Goal: Task Accomplishment & Management: Complete application form

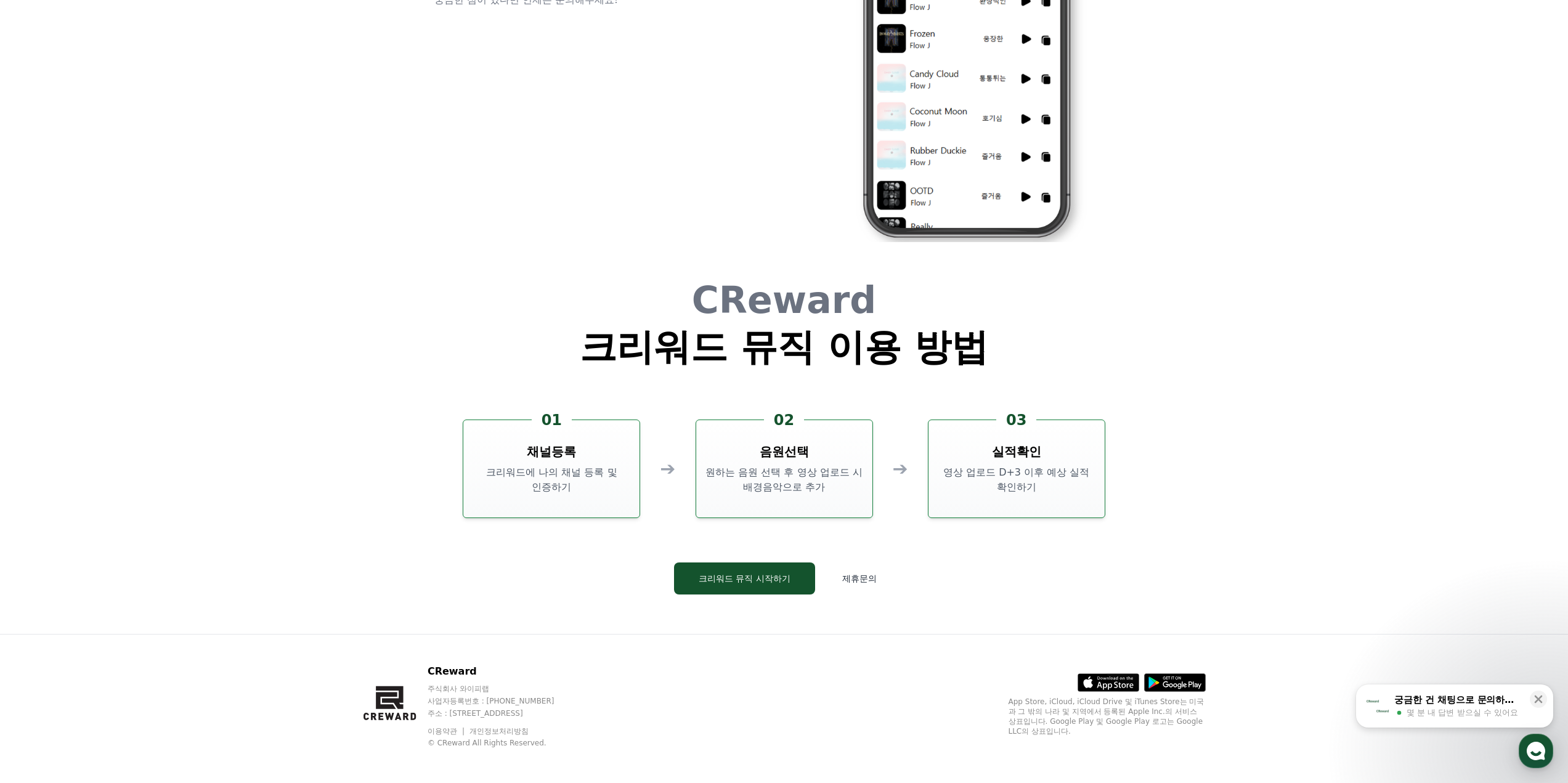
scroll to position [3337, 0]
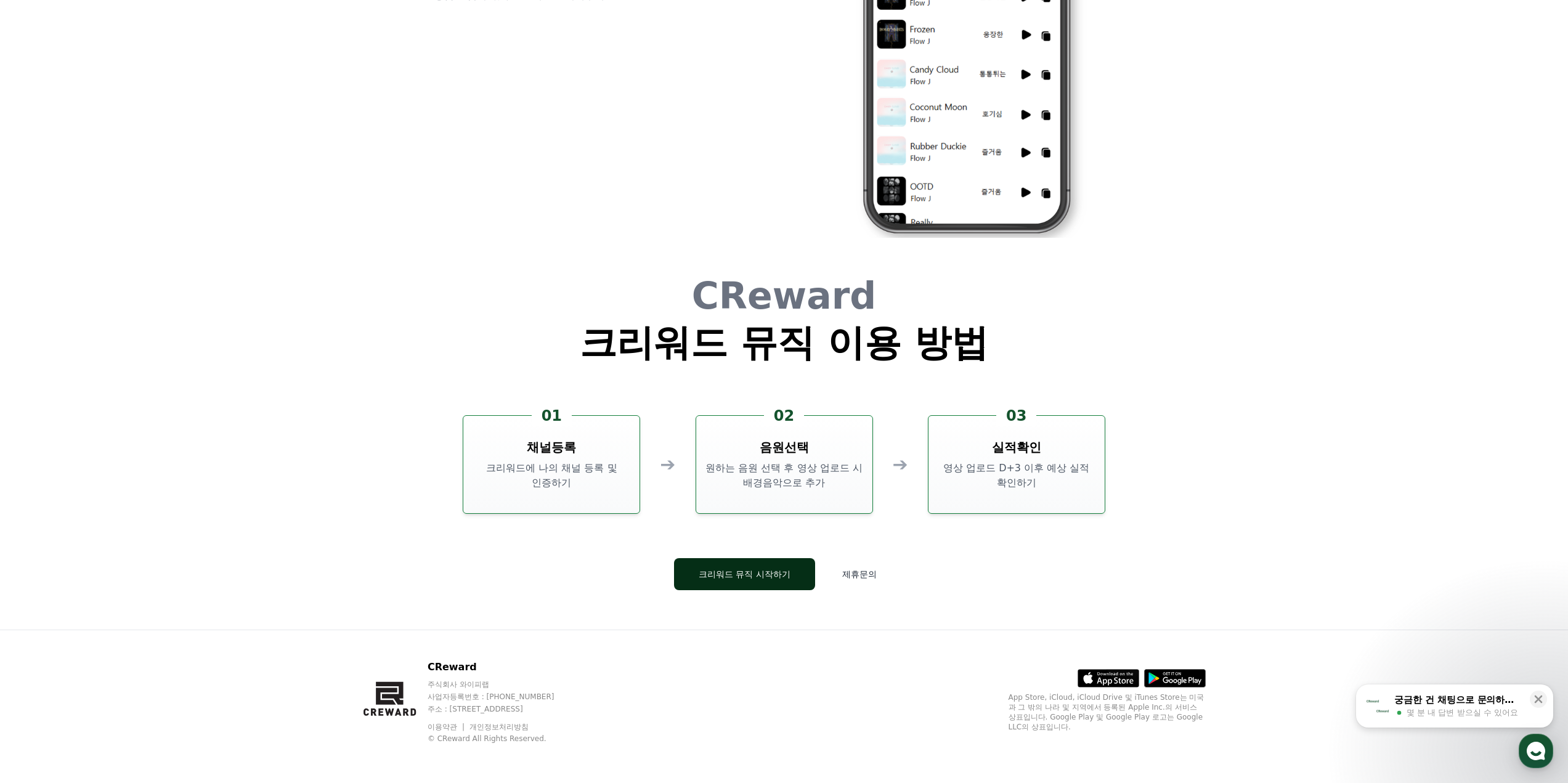
click at [799, 582] on button "크리워드 뮤직 시작하기" at bounding box center [745, 573] width 141 height 32
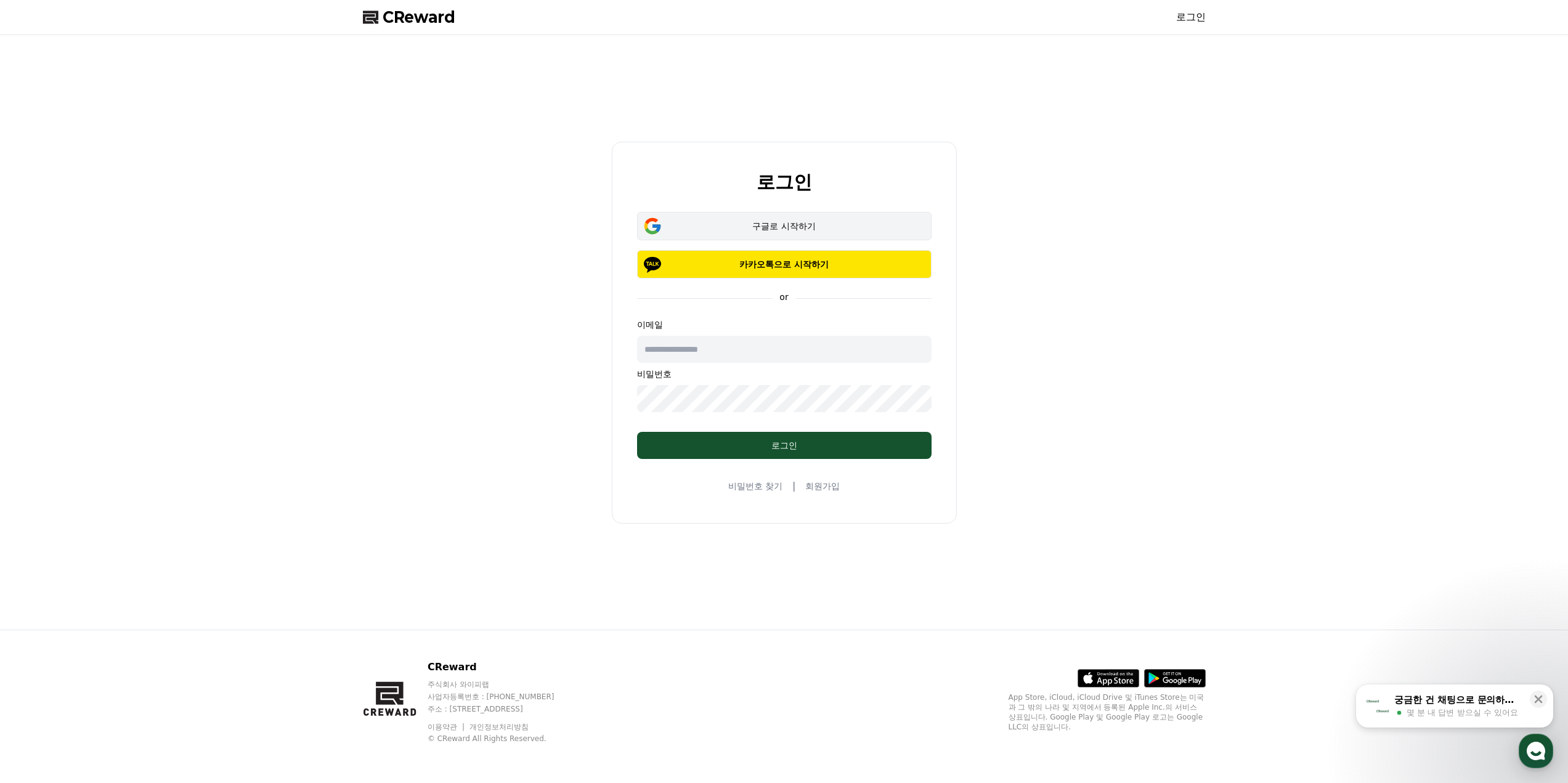
click at [775, 221] on div "구글로 시작하기" at bounding box center [784, 225] width 259 height 12
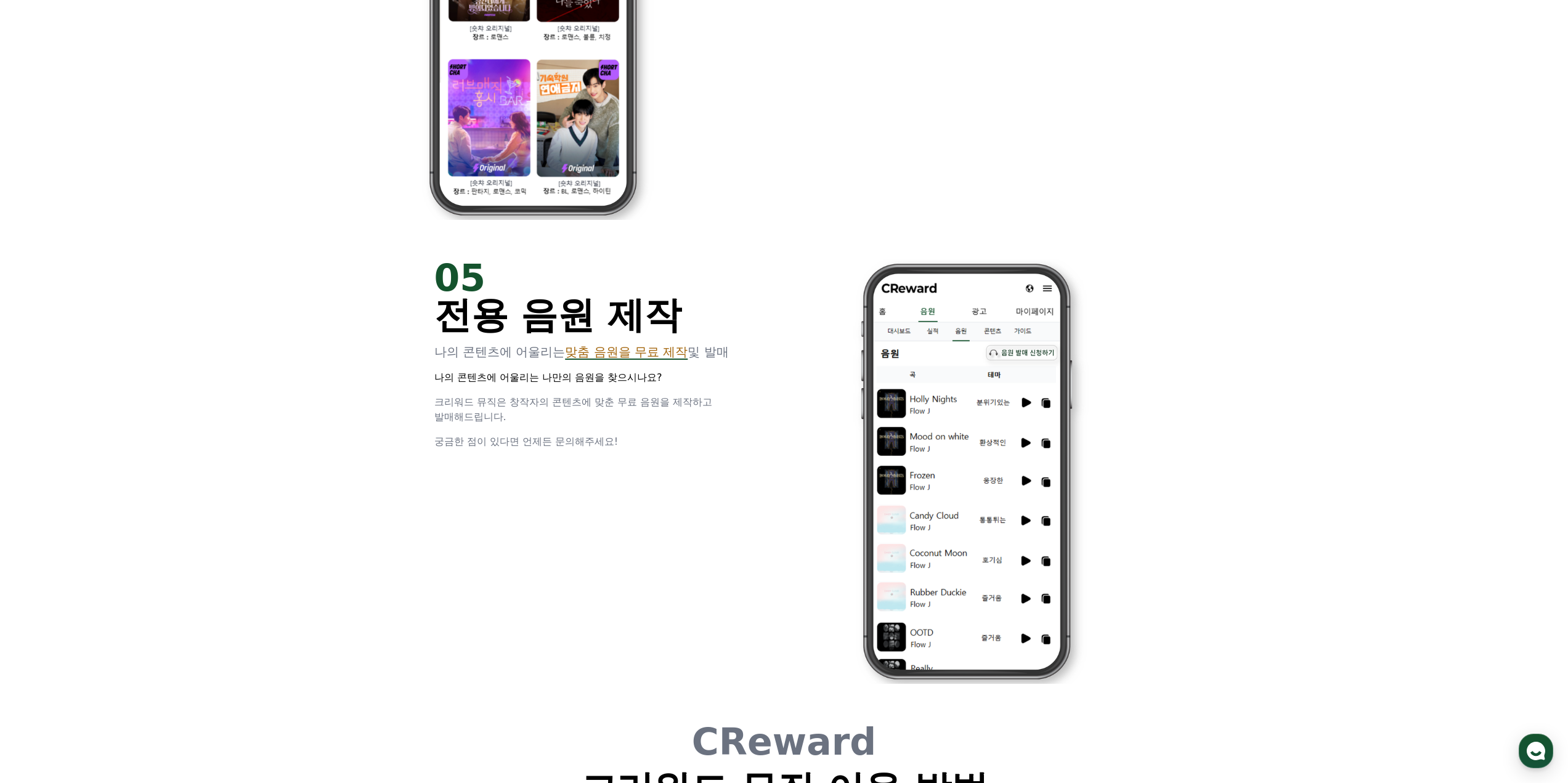
scroll to position [3337, 0]
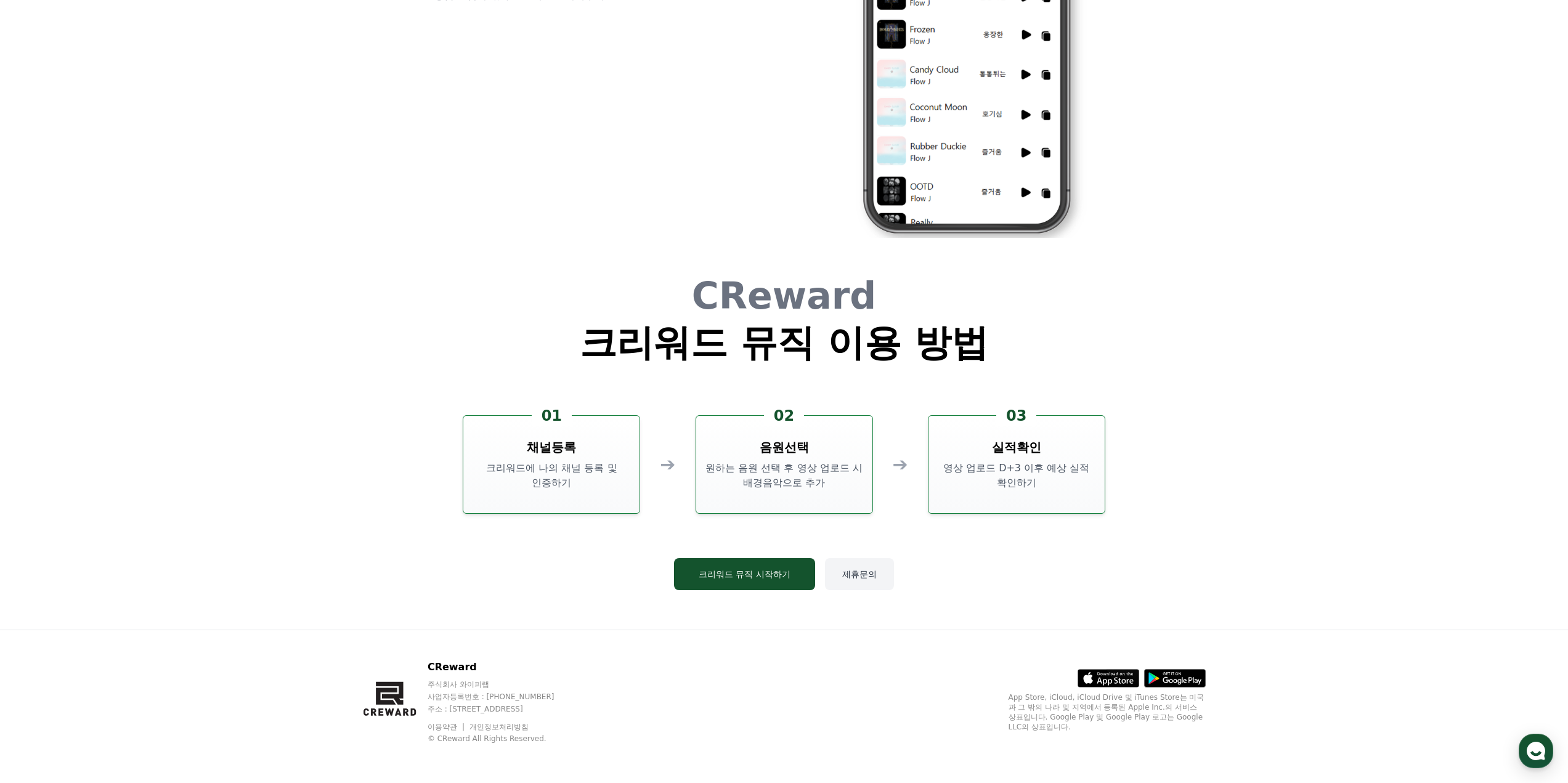
click at [859, 567] on button "제휴문의" at bounding box center [859, 573] width 69 height 32
click at [787, 574] on button "크리워드 뮤직 시작하기" at bounding box center [745, 573] width 141 height 32
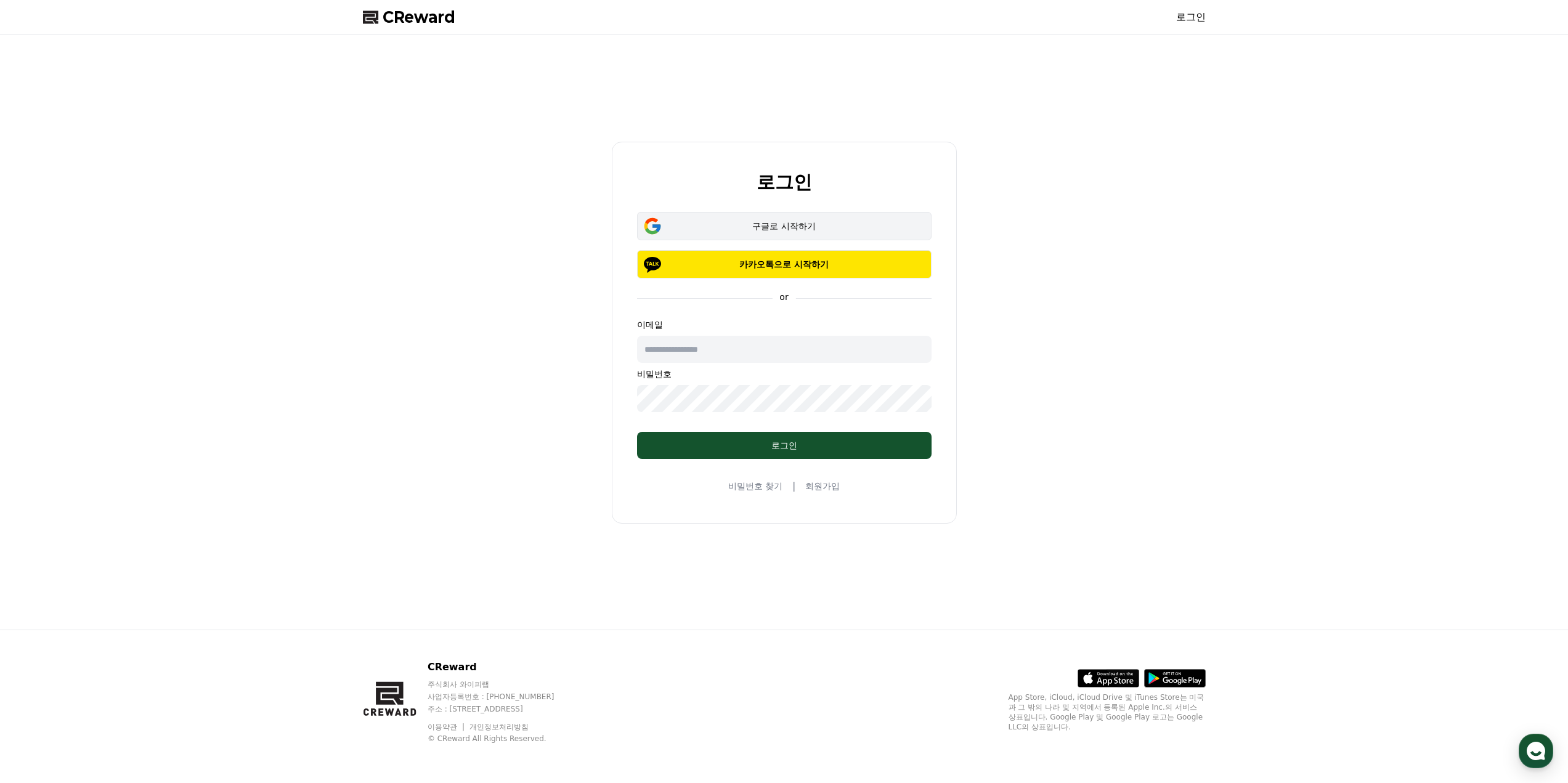
click at [748, 223] on div "구글로 시작하기" at bounding box center [784, 225] width 259 height 12
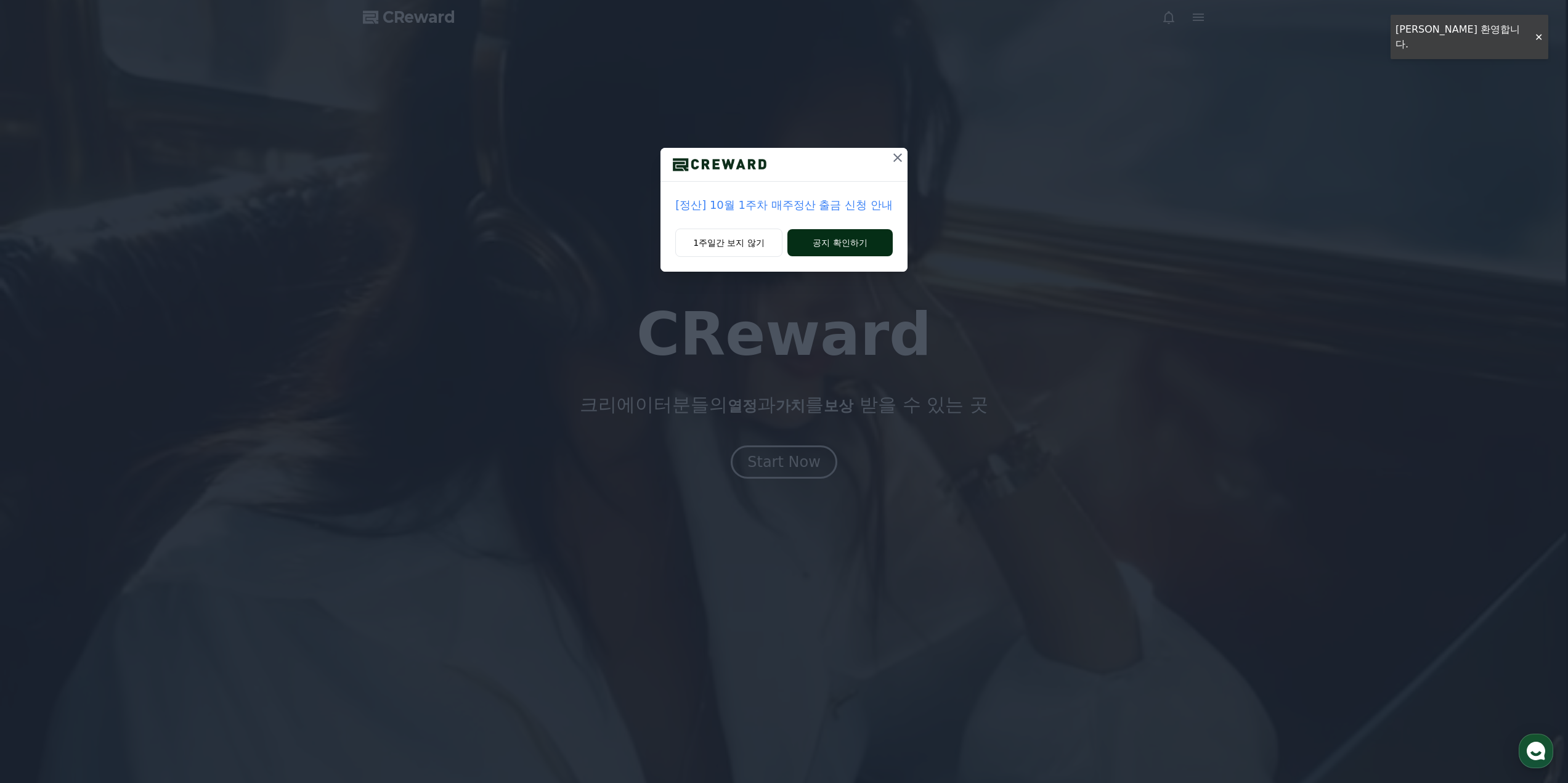
click at [879, 254] on button "공지 확인하기" at bounding box center [840, 243] width 105 height 27
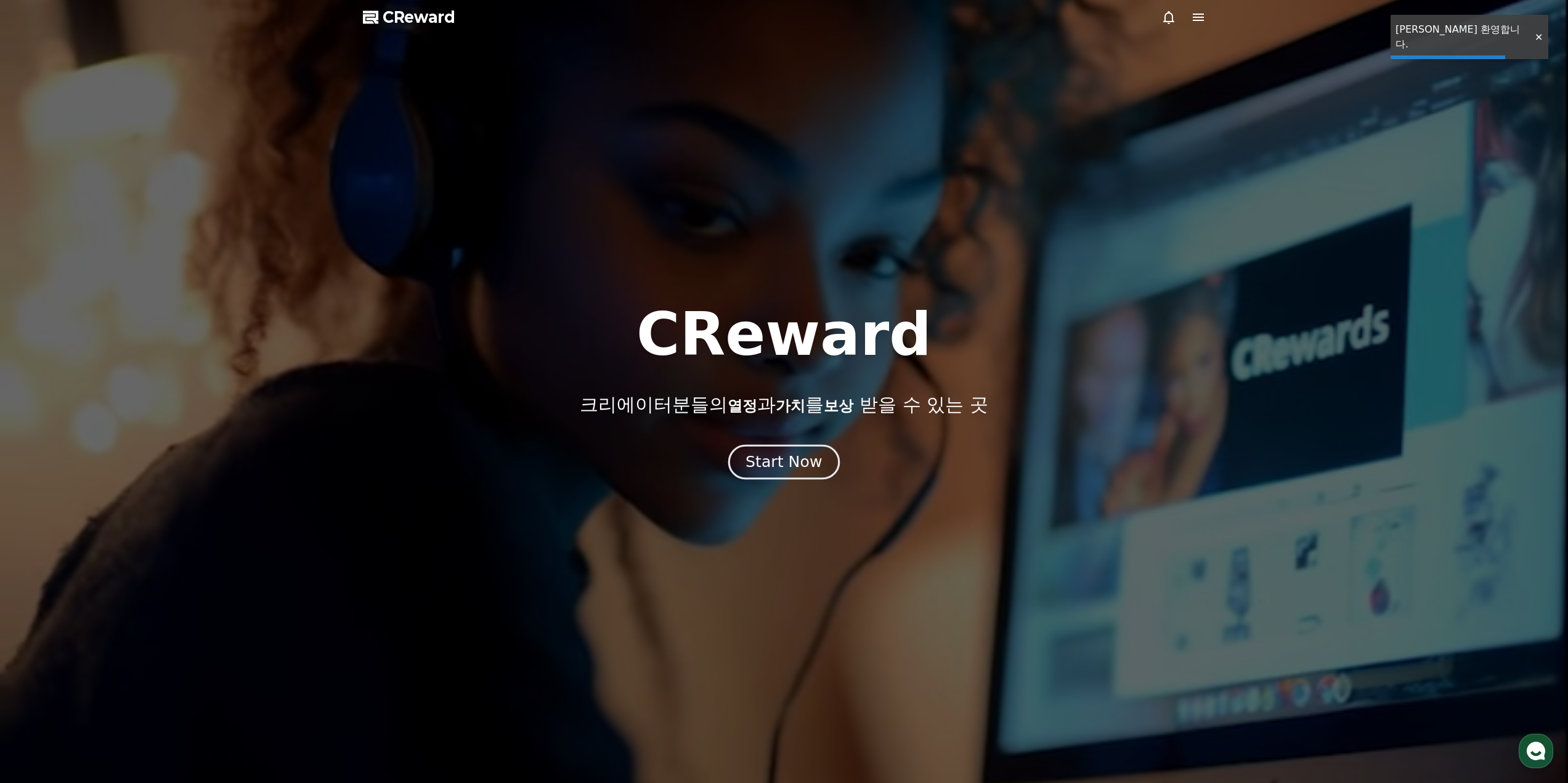
click at [749, 456] on button "Start Now" at bounding box center [784, 462] width 112 height 35
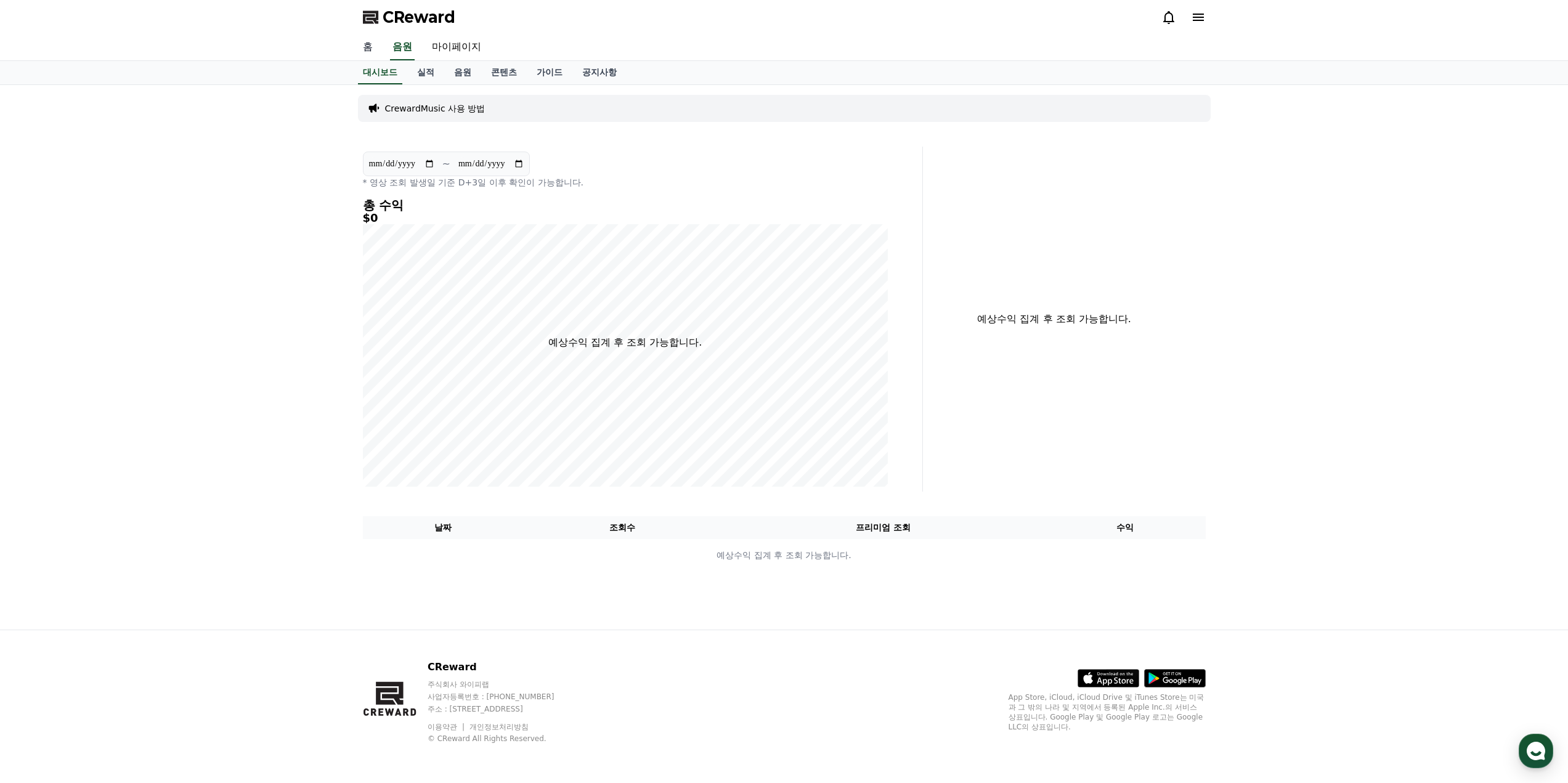
click at [383, 42] on div "홈 음원 마이페이지" at bounding box center [784, 48] width 863 height 26
click at [372, 48] on link "홈" at bounding box center [367, 48] width 29 height 26
click at [539, 71] on link "가이드" at bounding box center [550, 73] width 46 height 24
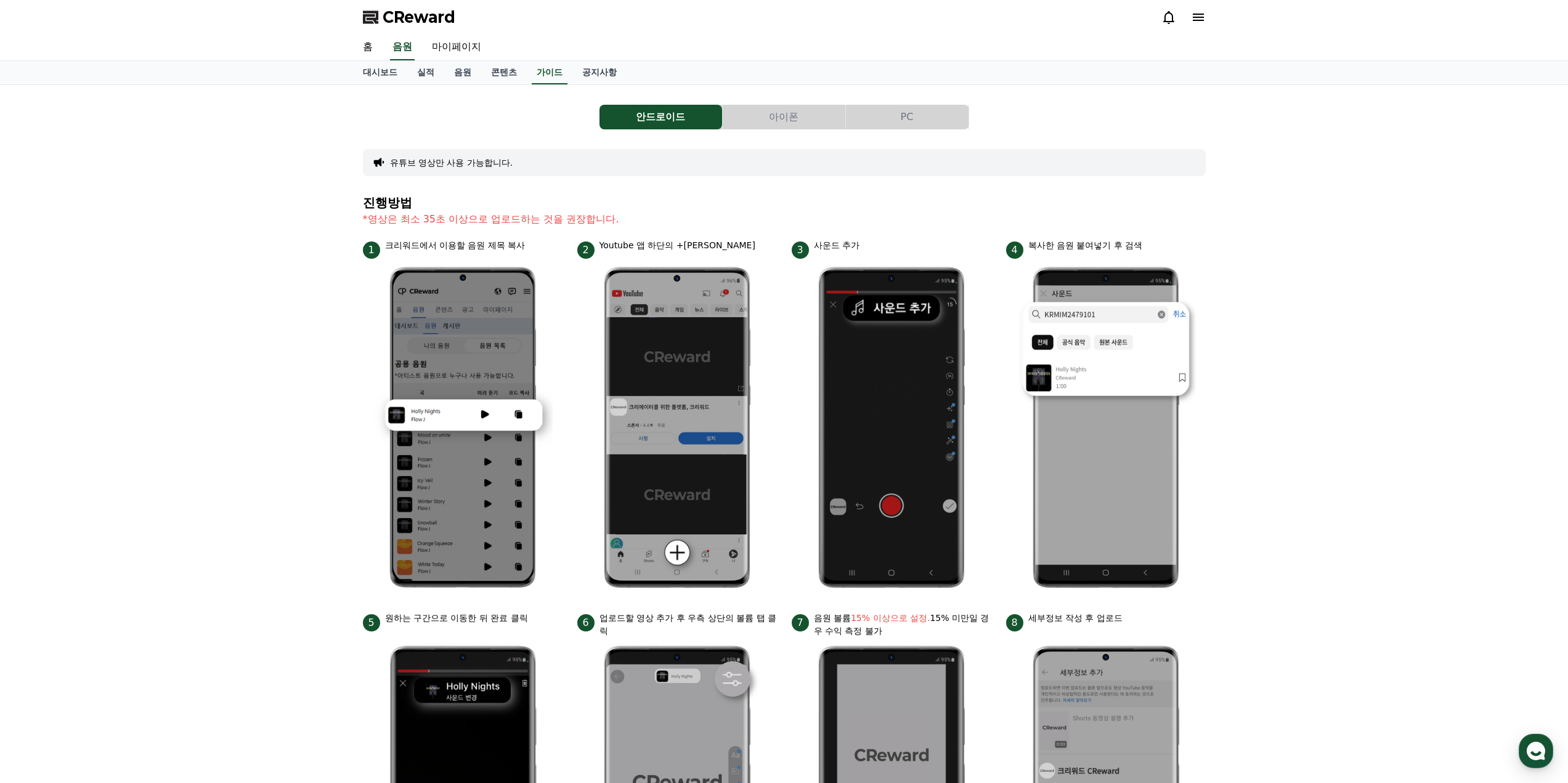
click at [807, 122] on button "아이폰" at bounding box center [784, 116] width 123 height 25
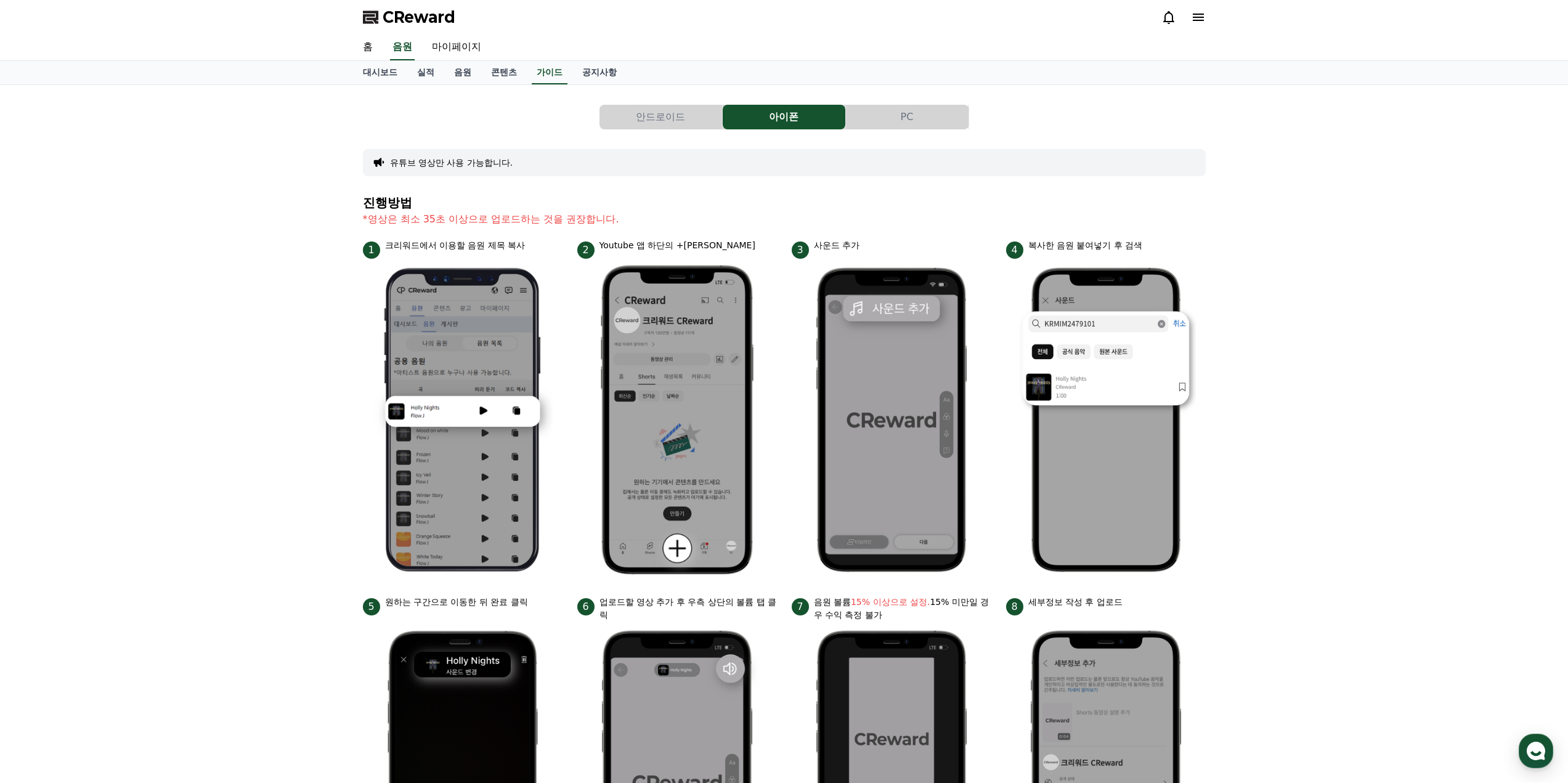
click at [889, 122] on button "PC" at bounding box center [908, 116] width 123 height 25
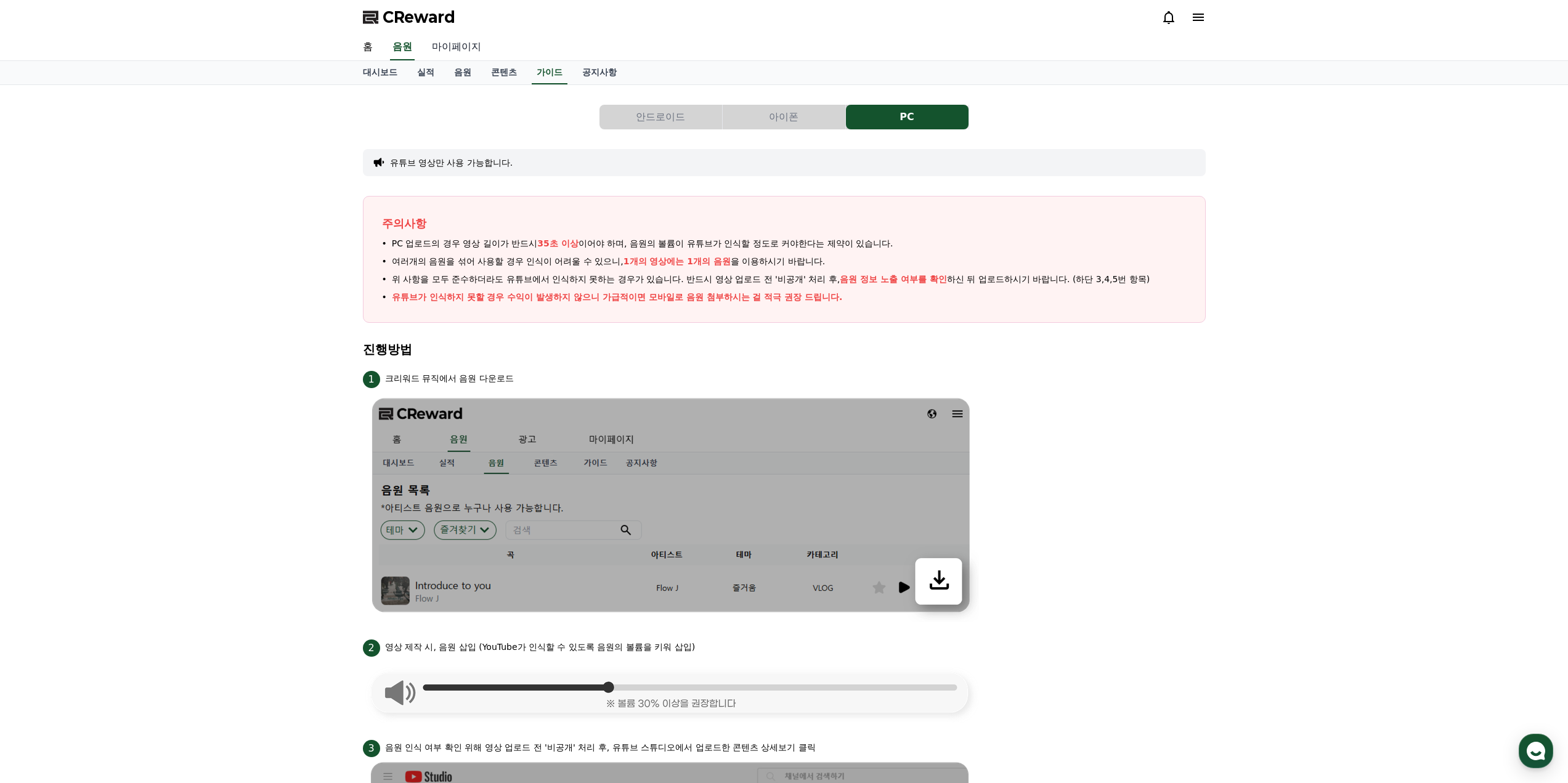
click at [466, 48] on link "마이페이지" at bounding box center [456, 48] width 69 height 26
select select "**********"
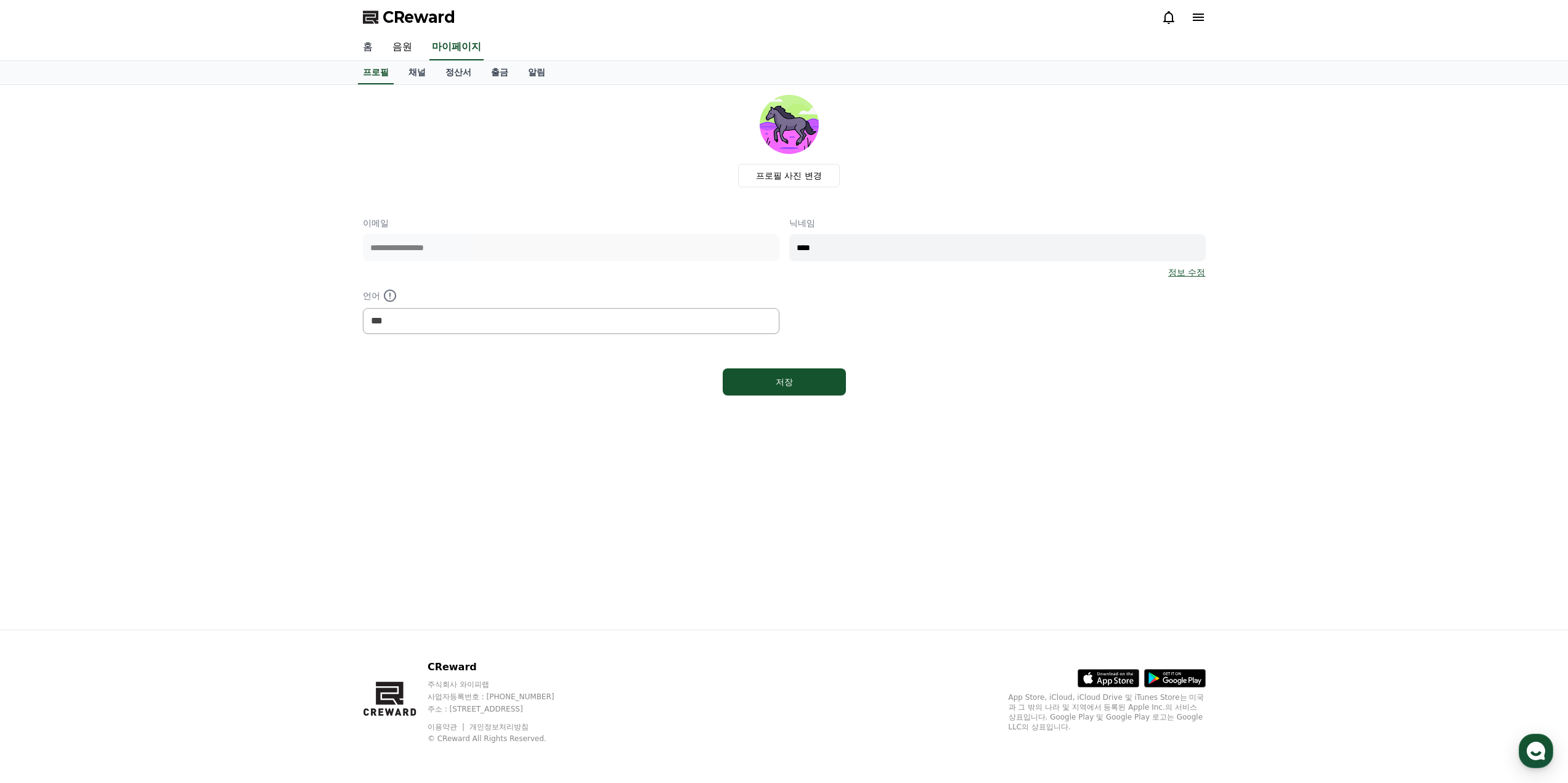
click at [376, 49] on link "홈" at bounding box center [367, 48] width 29 height 26
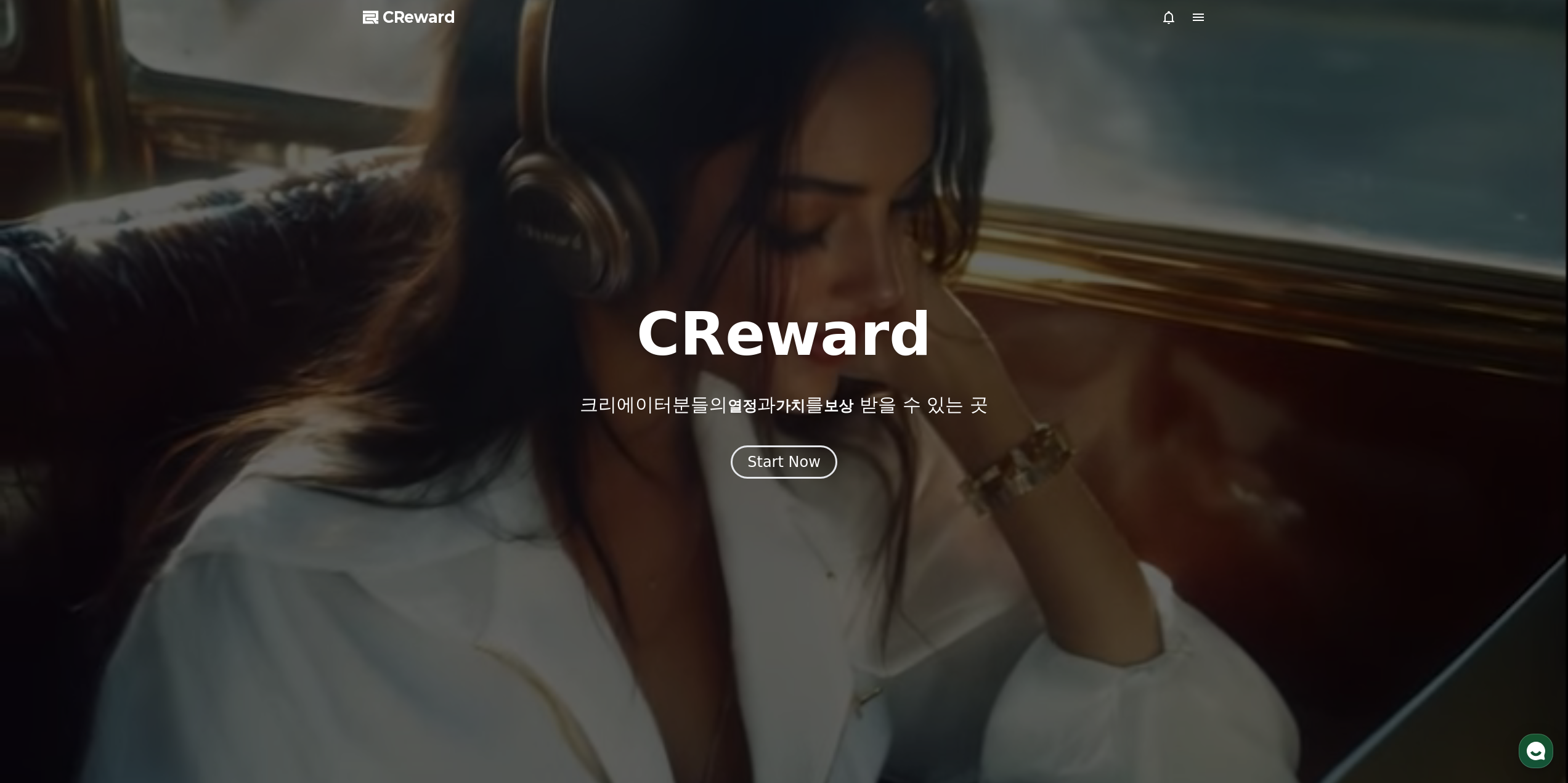
click at [1190, 22] on div at bounding box center [1183, 17] width 44 height 15
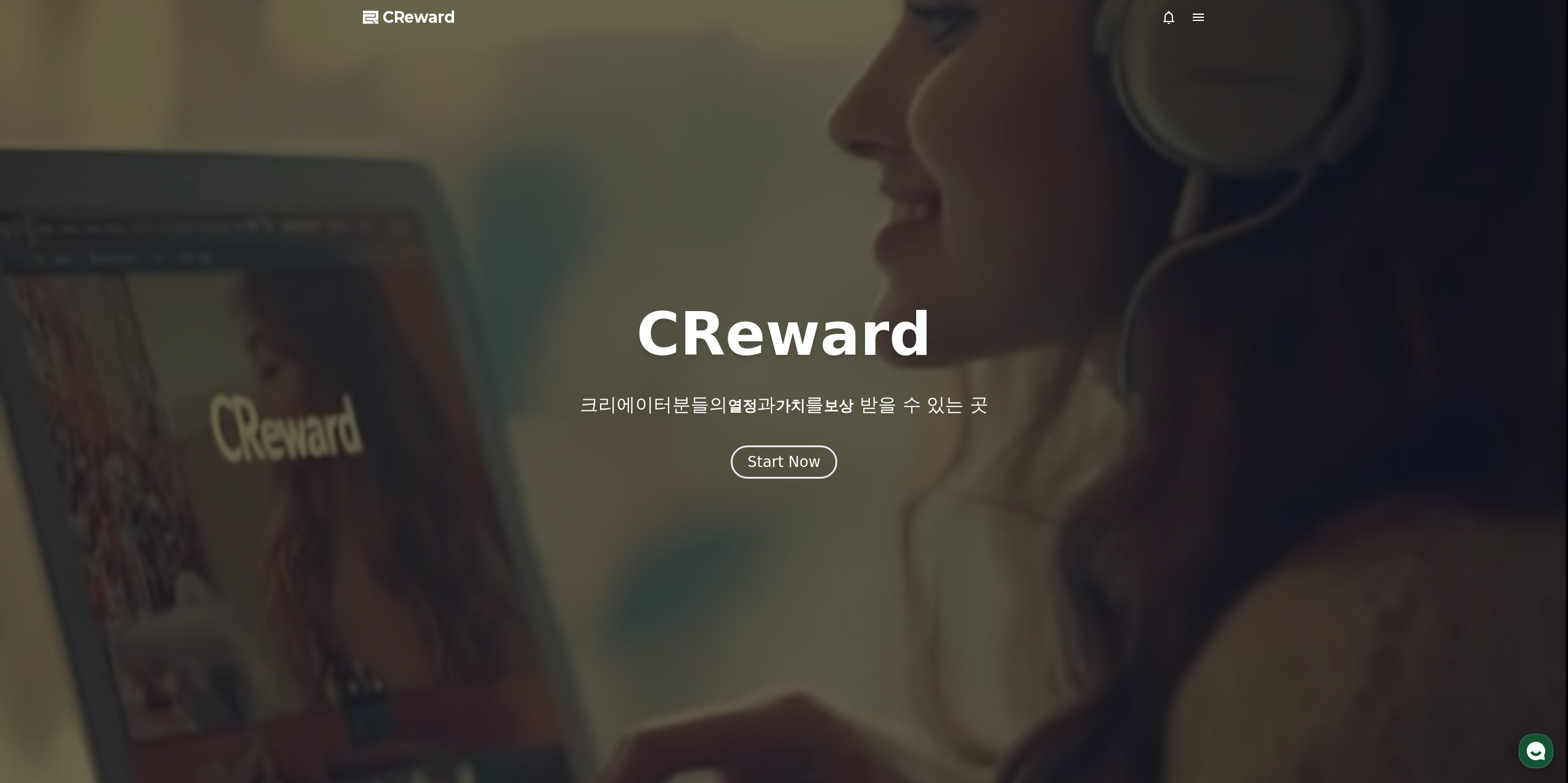
click at [1196, 20] on icon at bounding box center [1198, 17] width 11 height 7
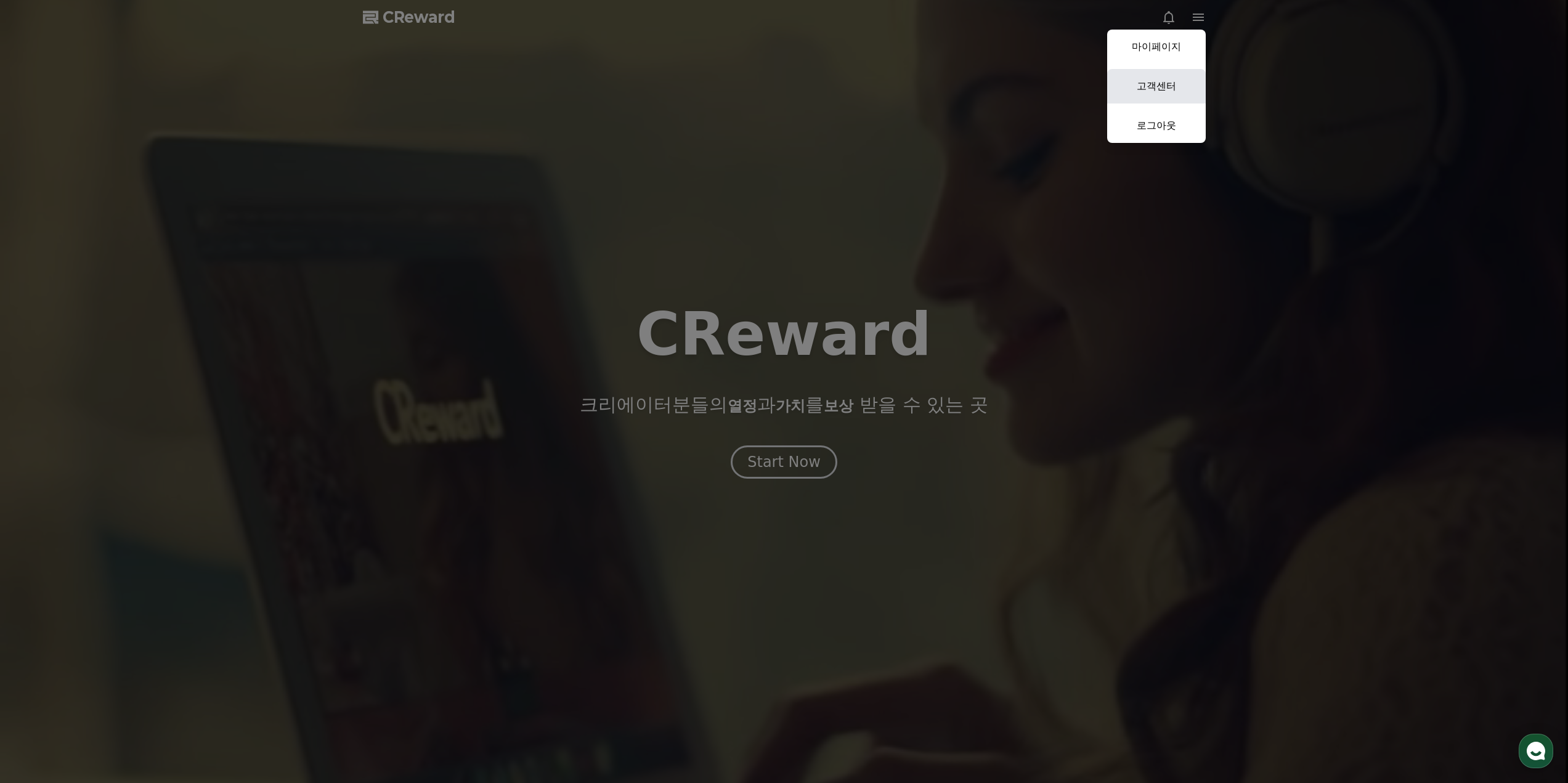
click at [1177, 76] on link "고객센터" at bounding box center [1157, 86] width 99 height 35
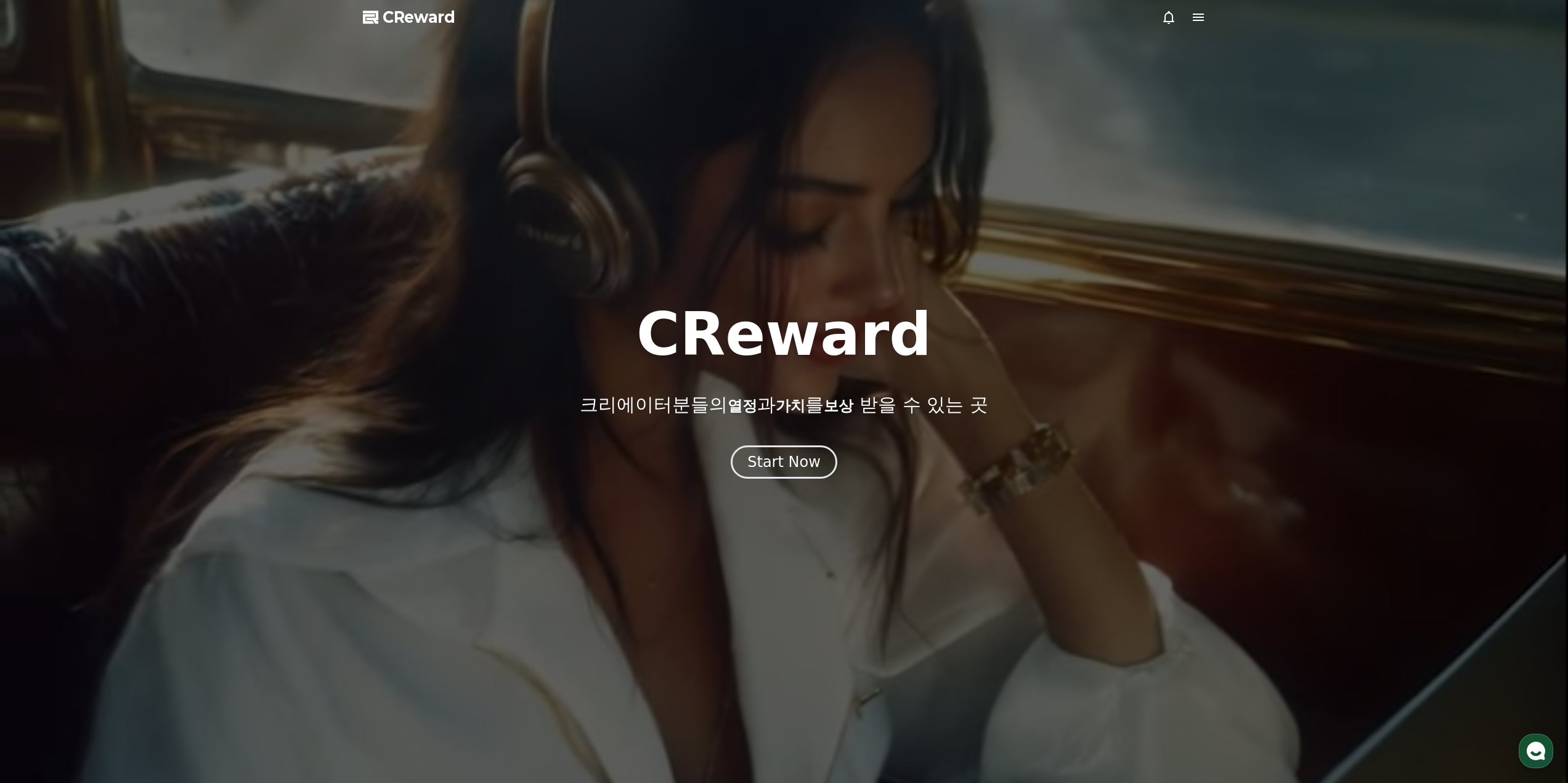
click at [1200, 15] on icon at bounding box center [1198, 17] width 11 height 7
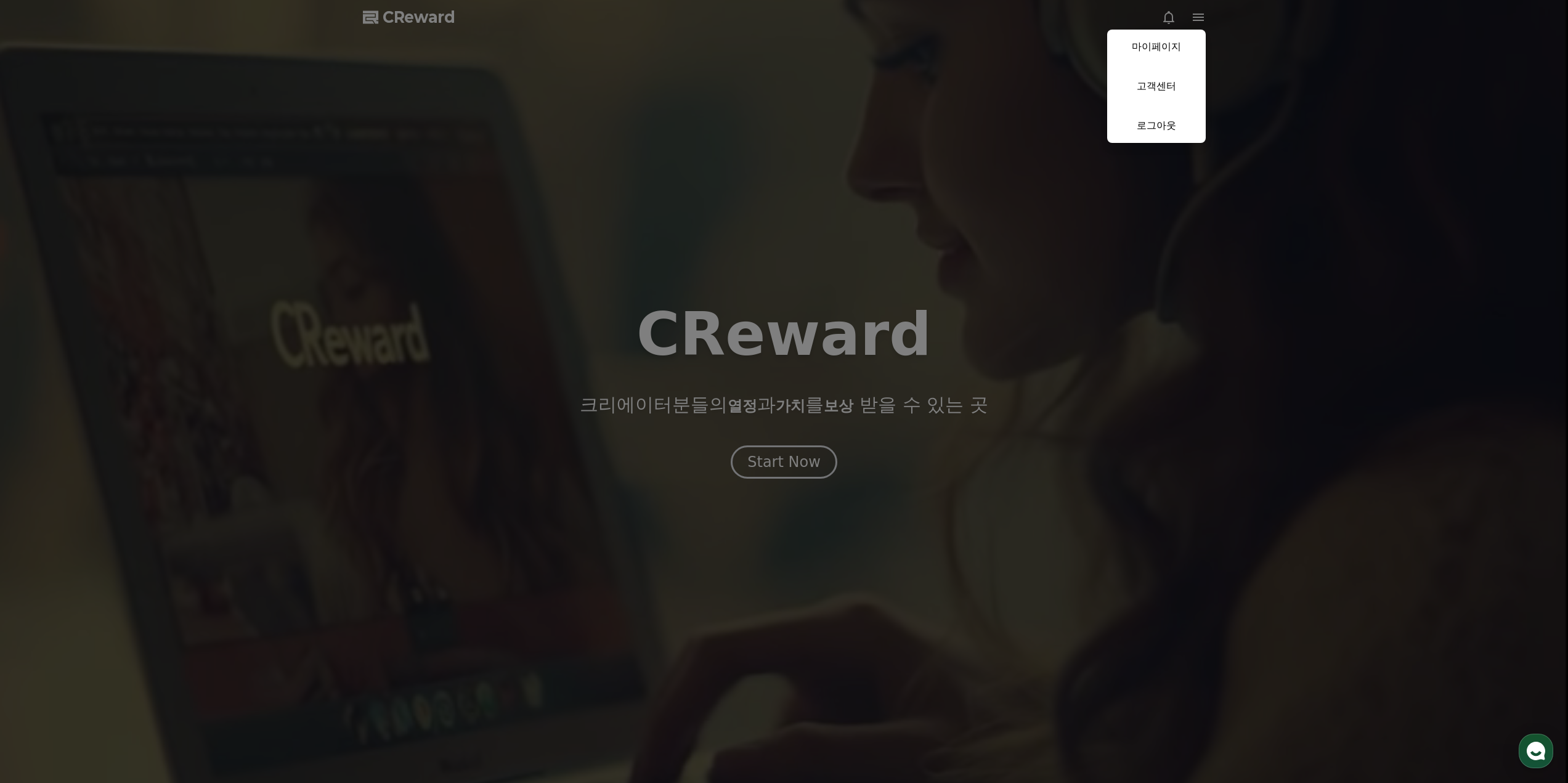
click at [908, 62] on button "close" at bounding box center [784, 391] width 1568 height 783
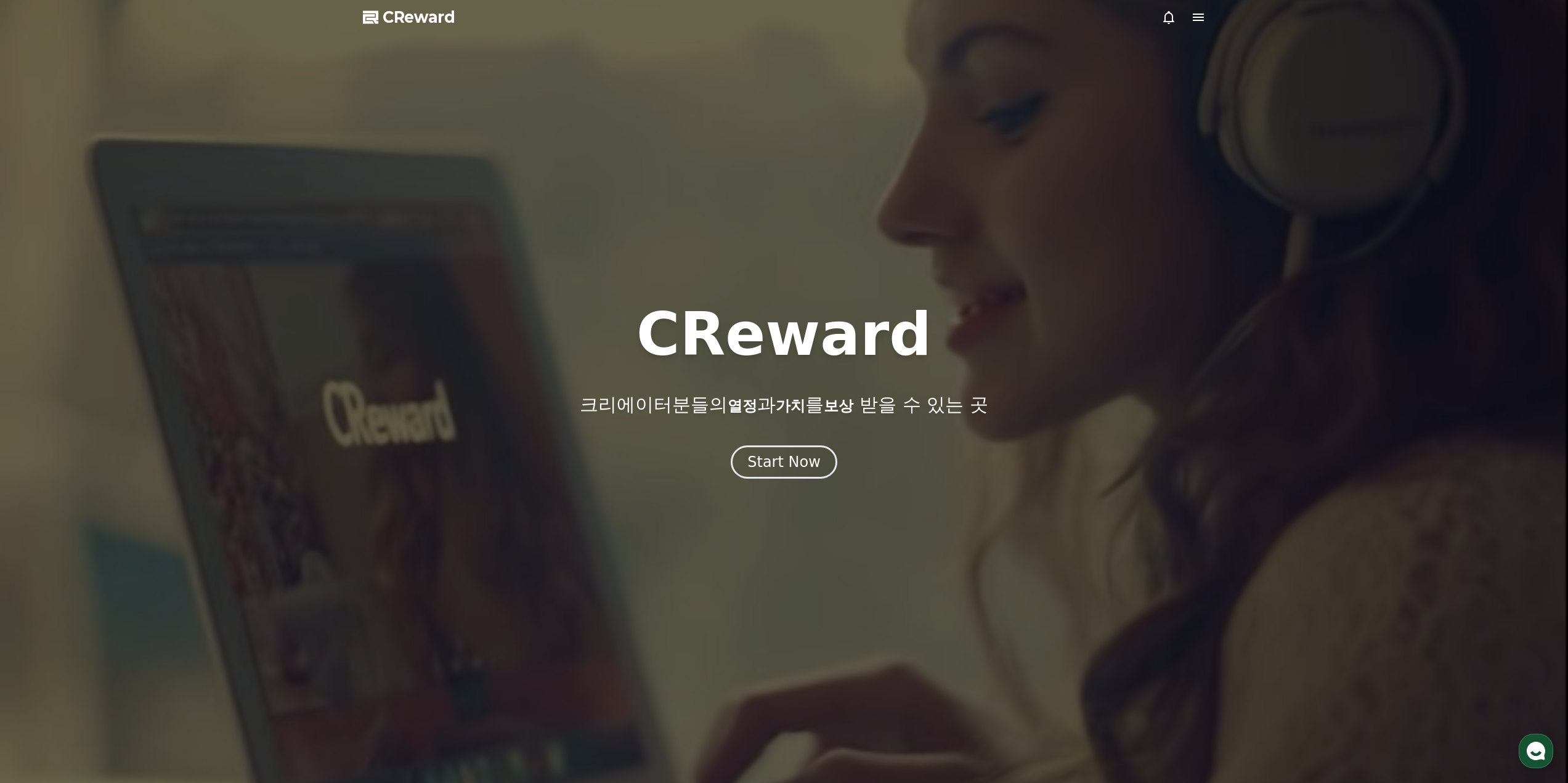
click at [431, 25] on span "CReward" at bounding box center [419, 17] width 72 height 20
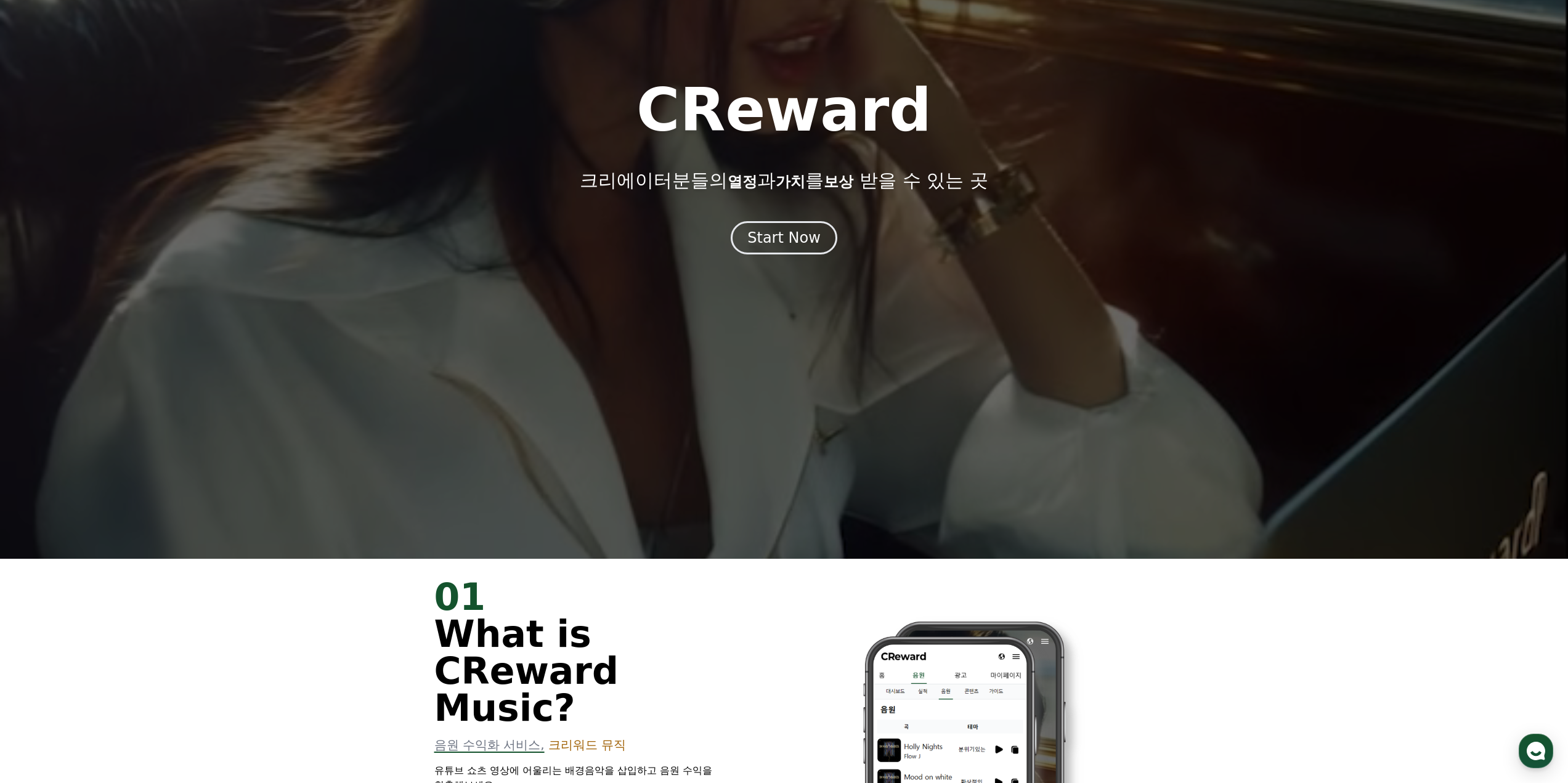
scroll to position [431, 0]
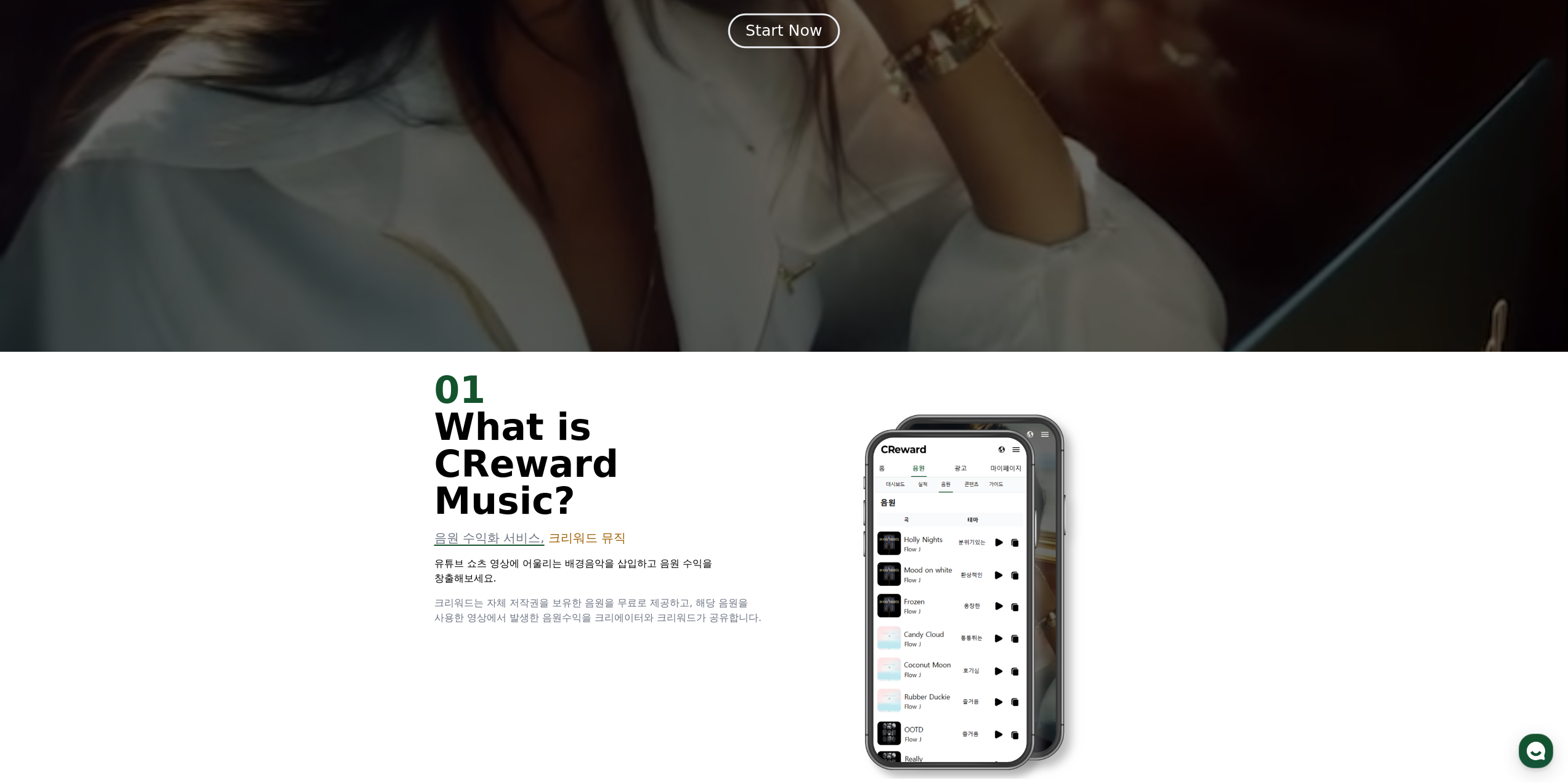
click at [820, 38] on button "Start Now" at bounding box center [784, 30] width 112 height 35
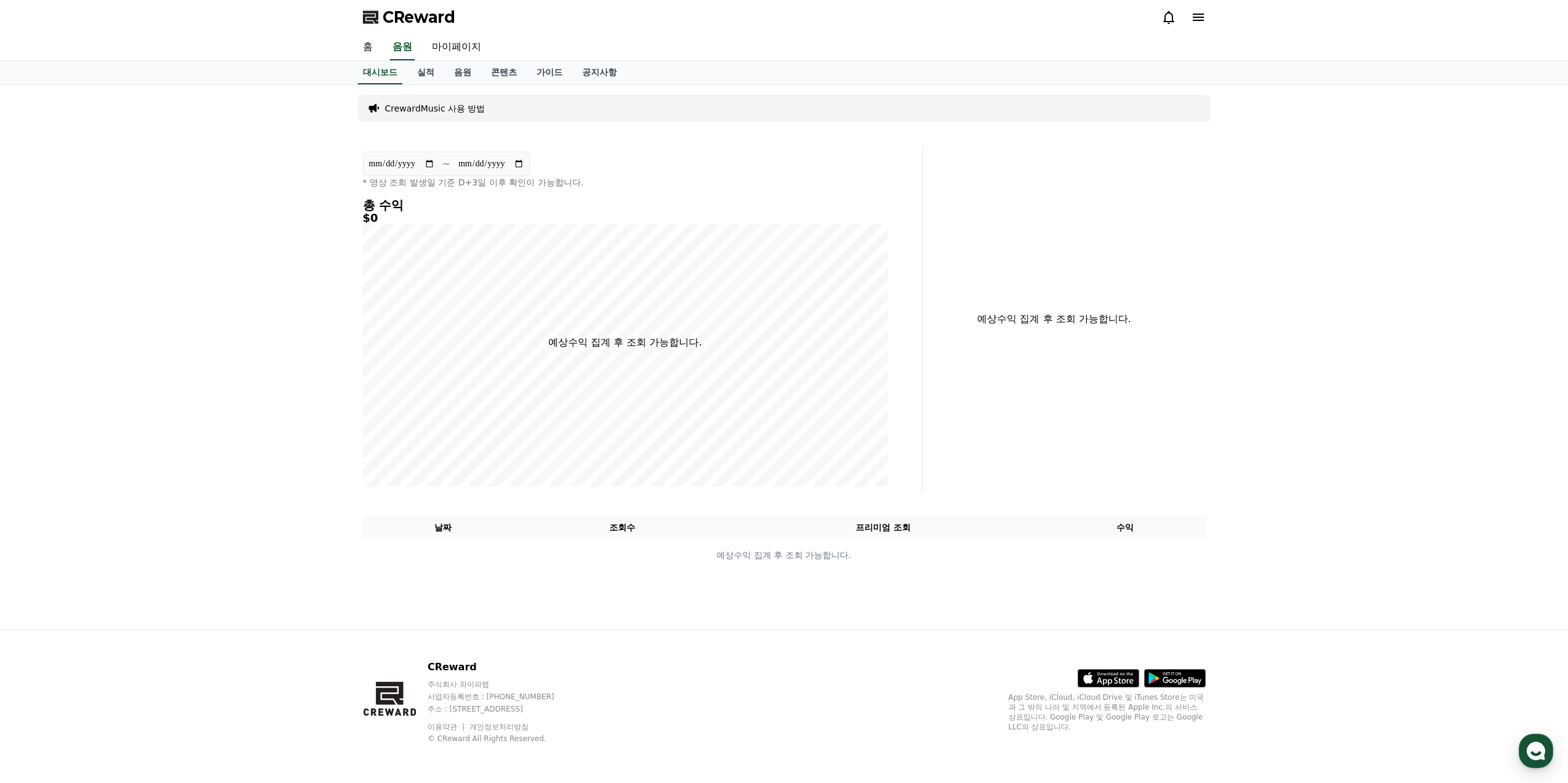
click at [358, 47] on link "홈" at bounding box center [367, 48] width 29 height 26
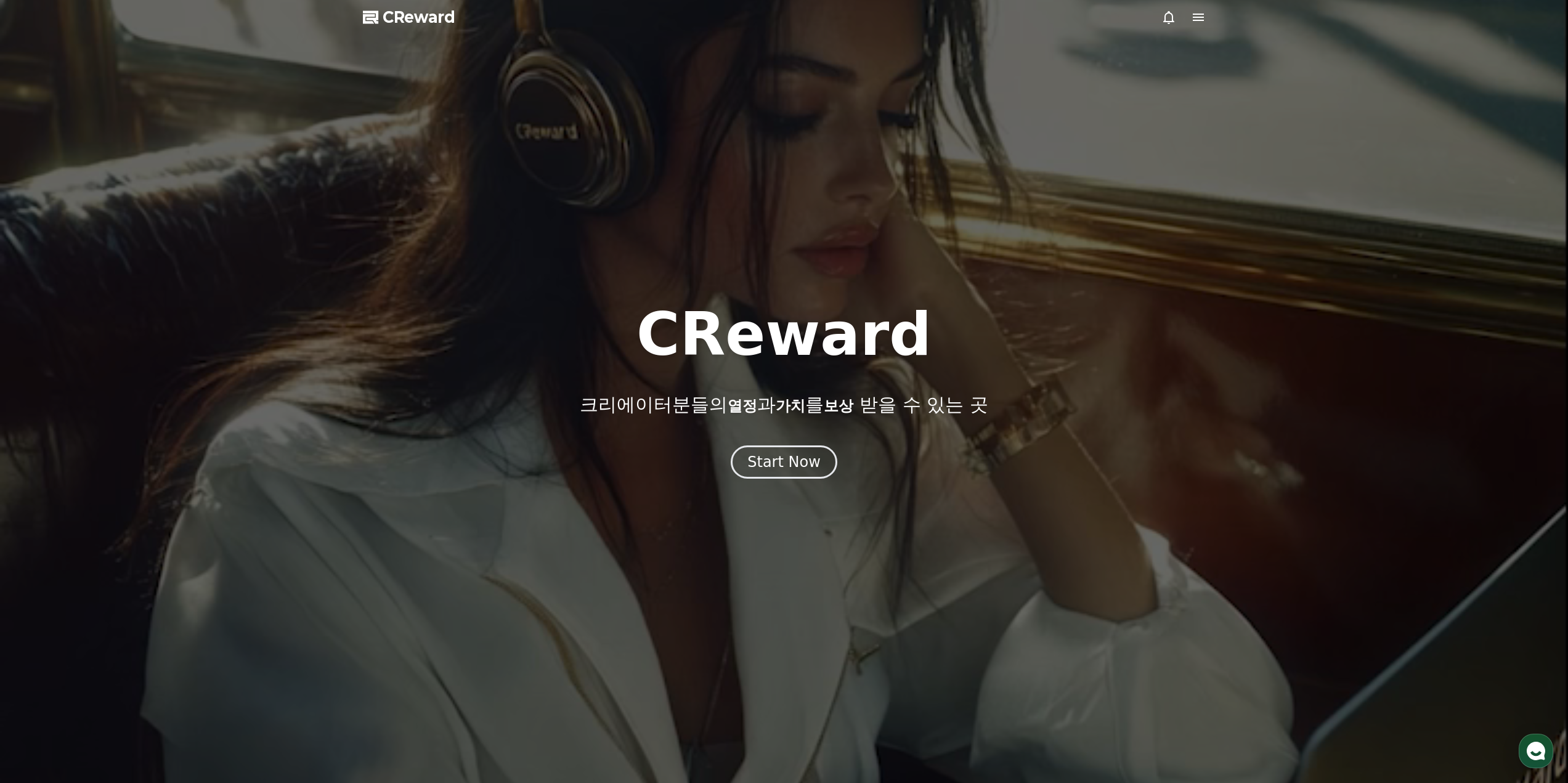
click at [767, 486] on div at bounding box center [784, 391] width 1568 height 783
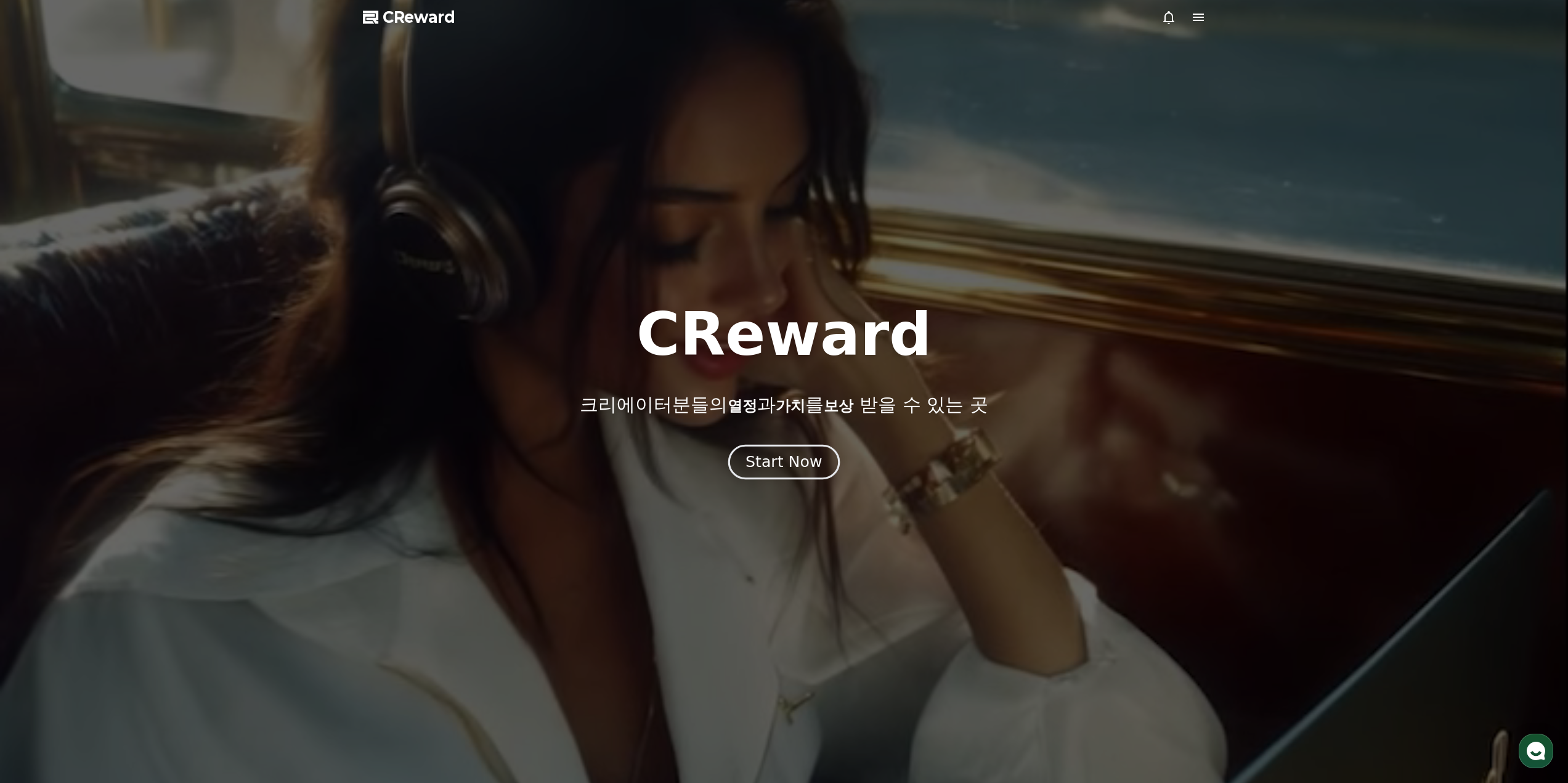
click at [783, 458] on div "Start Now" at bounding box center [783, 462] width 76 height 21
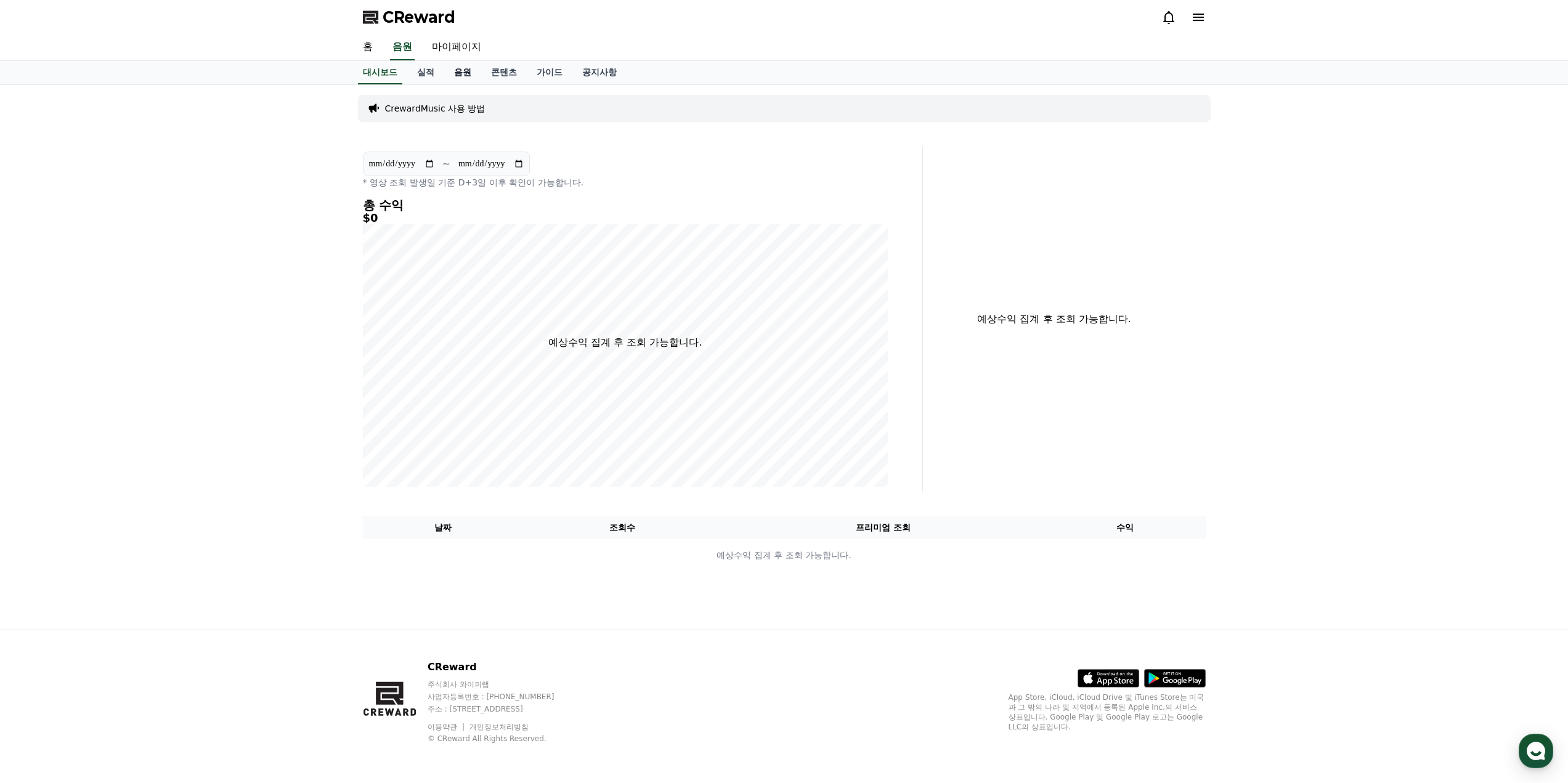
click at [445, 65] on link "음원" at bounding box center [463, 73] width 37 height 24
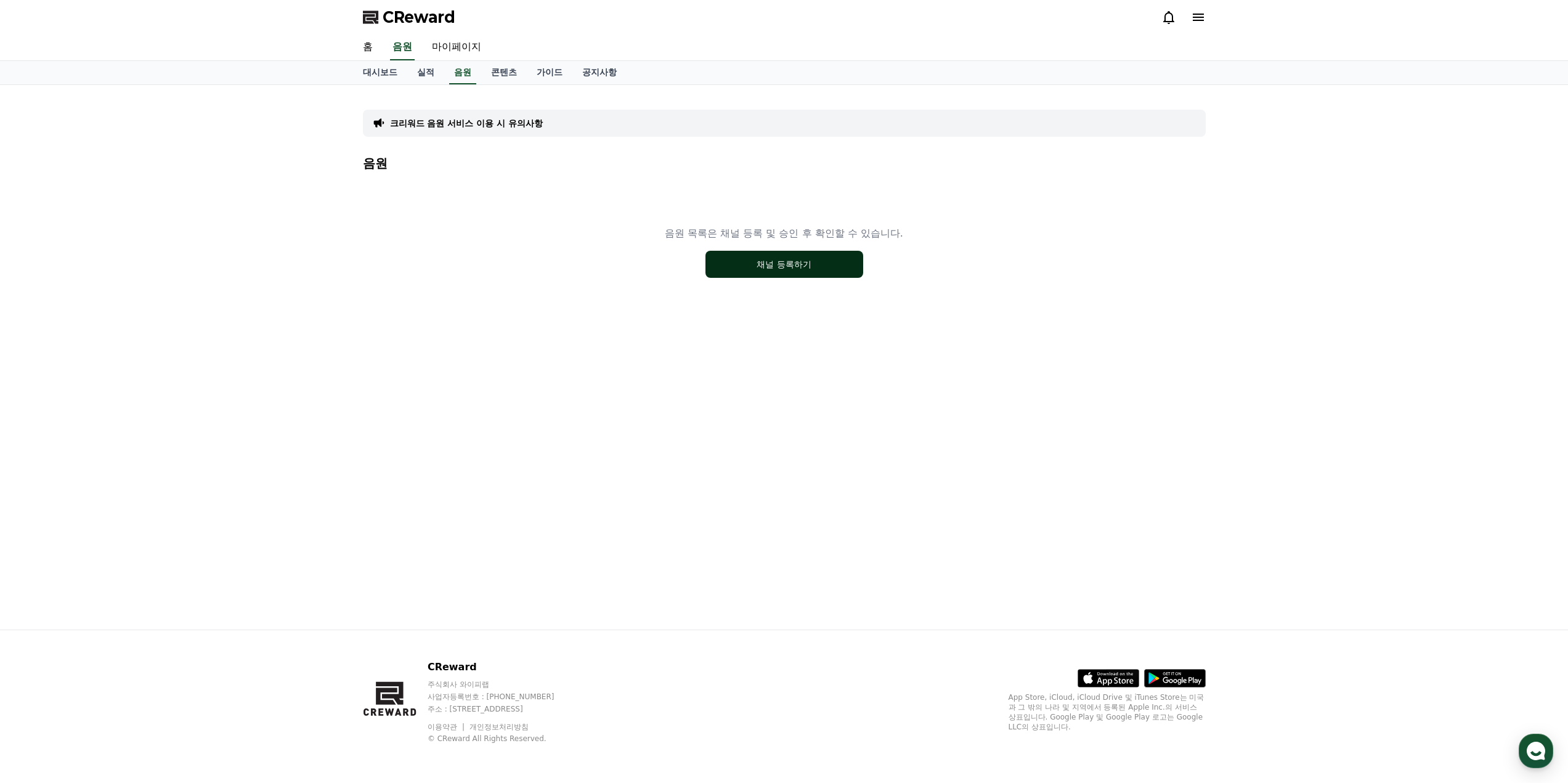
click at [799, 265] on button "채널 등록하기" at bounding box center [784, 265] width 158 height 27
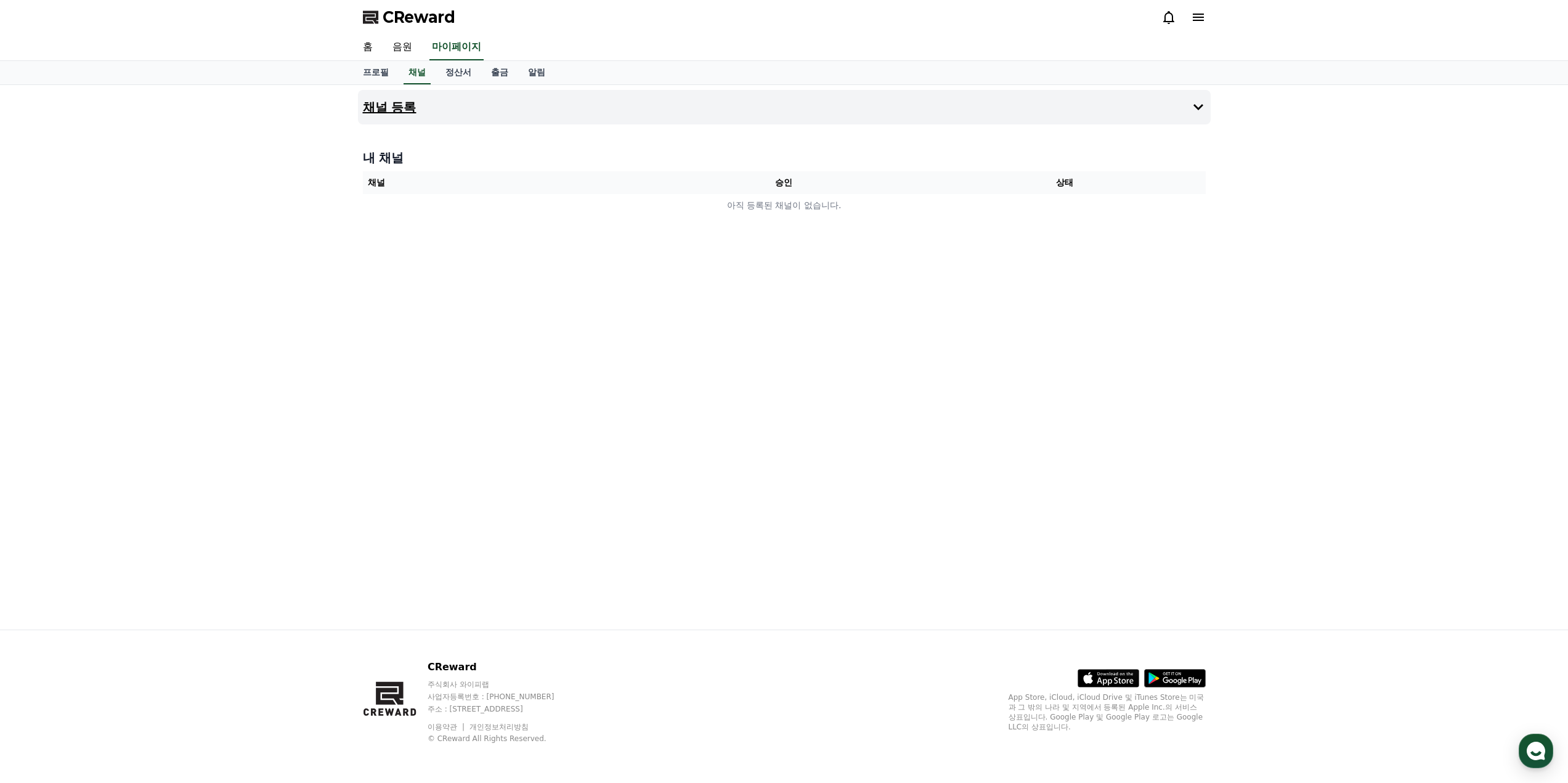
click at [1099, 112] on button "채널 등록" at bounding box center [784, 107] width 853 height 35
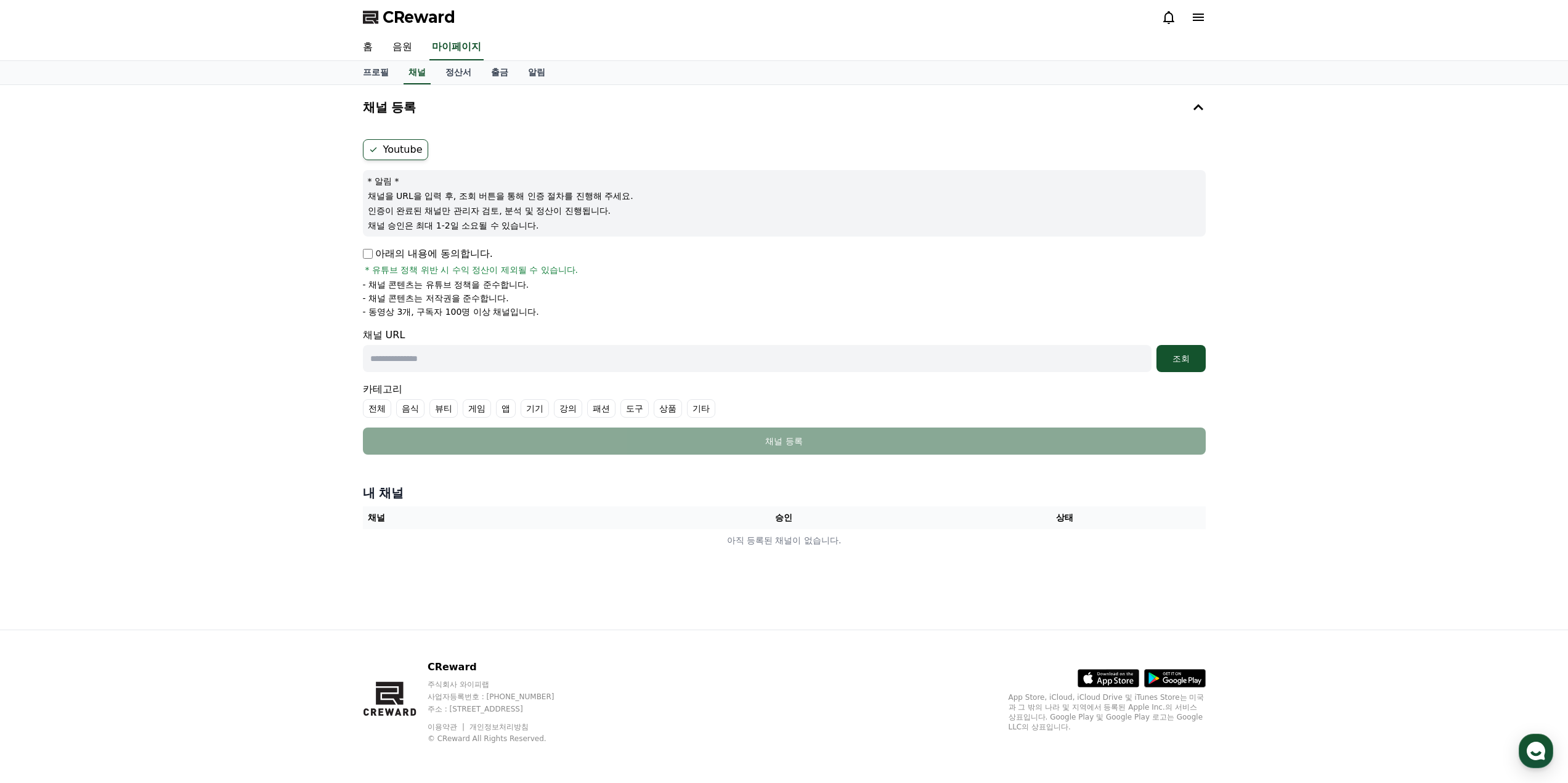
click at [400, 18] on span "CReward" at bounding box center [419, 17] width 72 height 20
